Goal: Ask a question: Seek information or help from site administrators or community

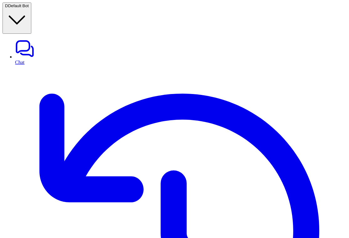
type textarea "**********"
paste div
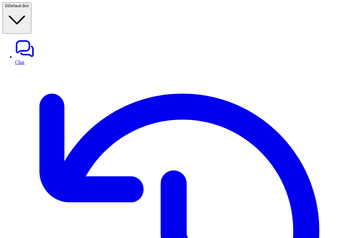
copy div "how [PERSON_NAME] daily tools? D"
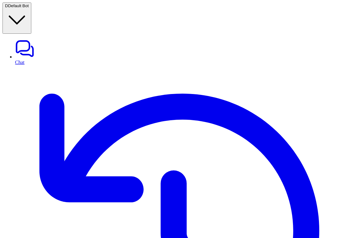
paste div
drag, startPoint x: 261, startPoint y: 122, endPoint x: 331, endPoint y: 121, distance: 70.1
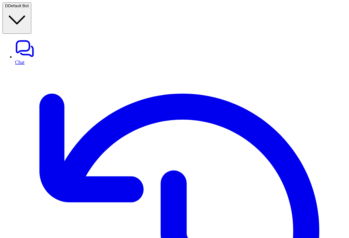
copy p "How to onboarding a new aircraft?"
drag, startPoint x: 262, startPoint y: 114, endPoint x: 332, endPoint y: 114, distance: 69.8
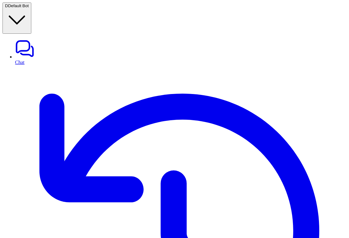
copy p "How to onboarding a new aircraft?"
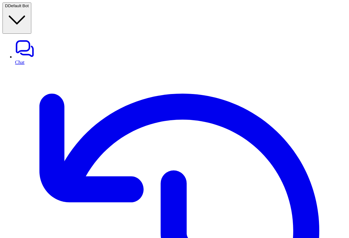
copy div "How to onboarding a new aircraft? D"
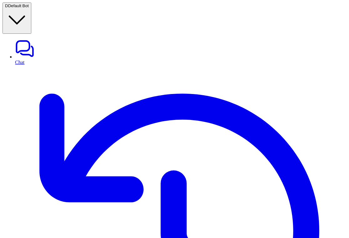
copy div "How to onboarding a new aircraft? D"
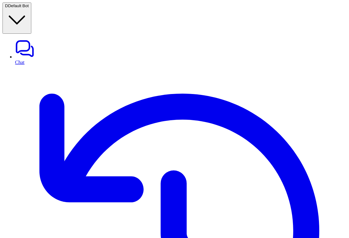
scroll to position [306, 0]
copy span "How to onboarding a new aircraft?"
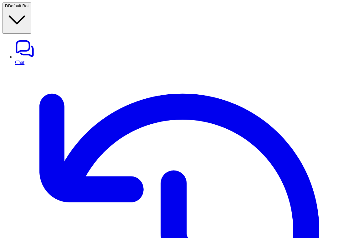
copy span "How to onboarding a new aircraft?"
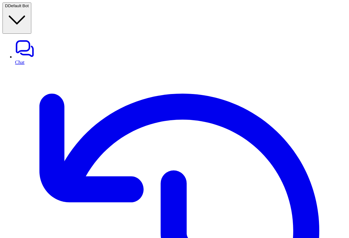
copy div "How to onboarding a new aircraft? D"
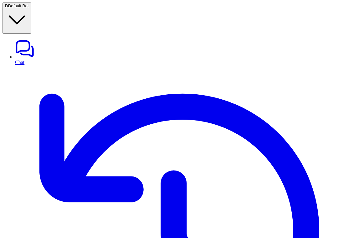
copy div "How to onboard a aircraft? D"
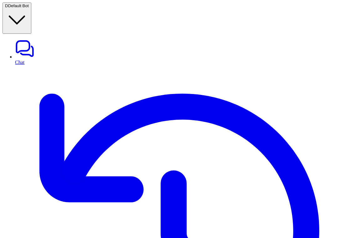
scroll to position [540, 0]
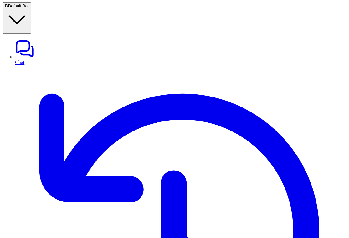
copy div "How to onboard a aircraft? D"
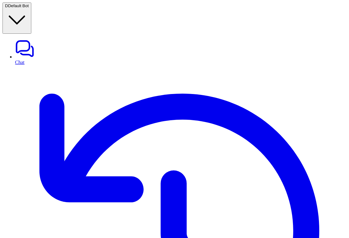
scroll to position [830, 0]
